Goal: Task Accomplishment & Management: Manage account settings

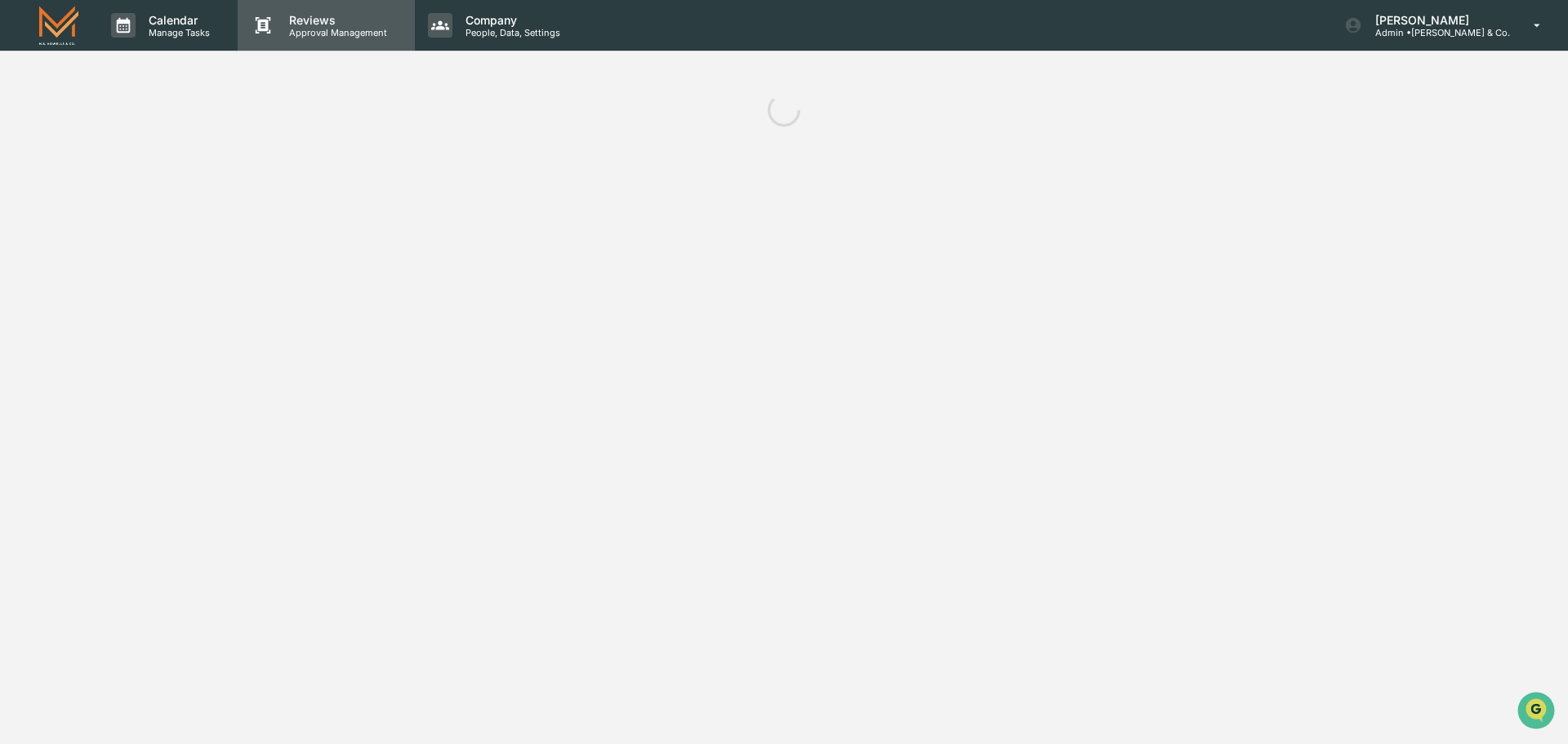
click at [326, 24] on p "Reviews" at bounding box center [336, 20] width 120 height 14
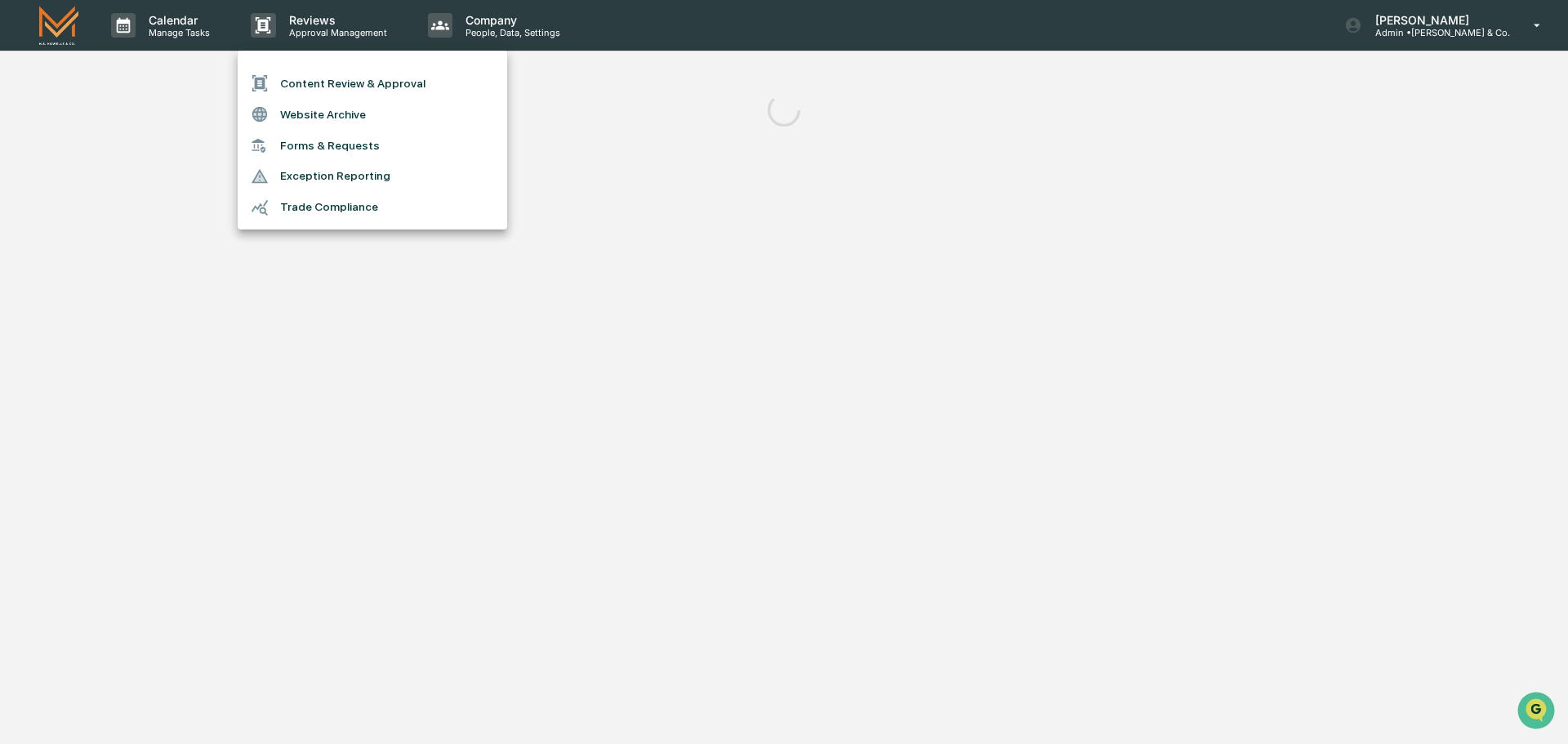
click at [299, 76] on li "Content Review & Approval" at bounding box center [372, 83] width 269 height 31
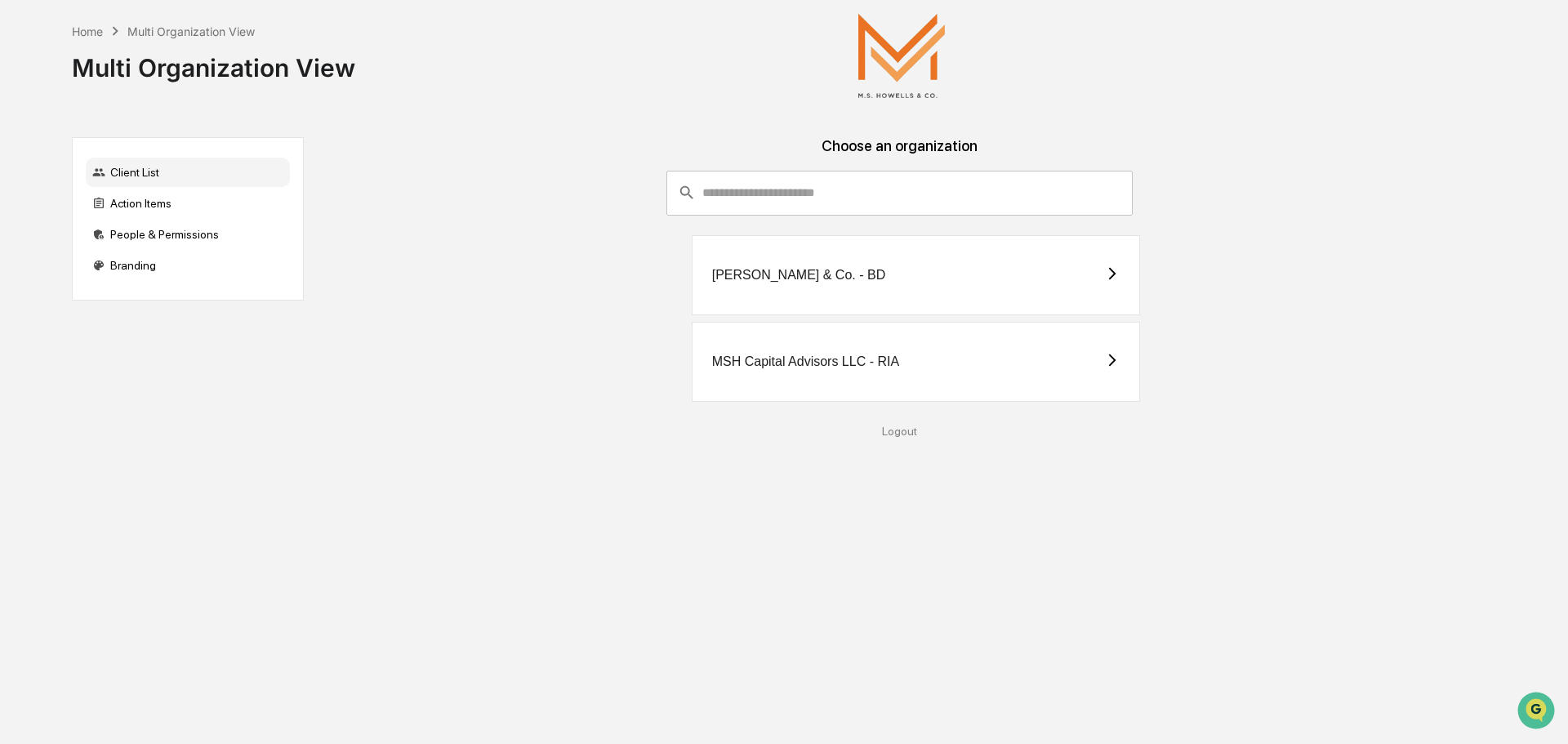
click at [1099, 274] on div "[PERSON_NAME] & Co. - BD" at bounding box center [916, 275] width 449 height 80
